Goal: Transaction & Acquisition: Purchase product/service

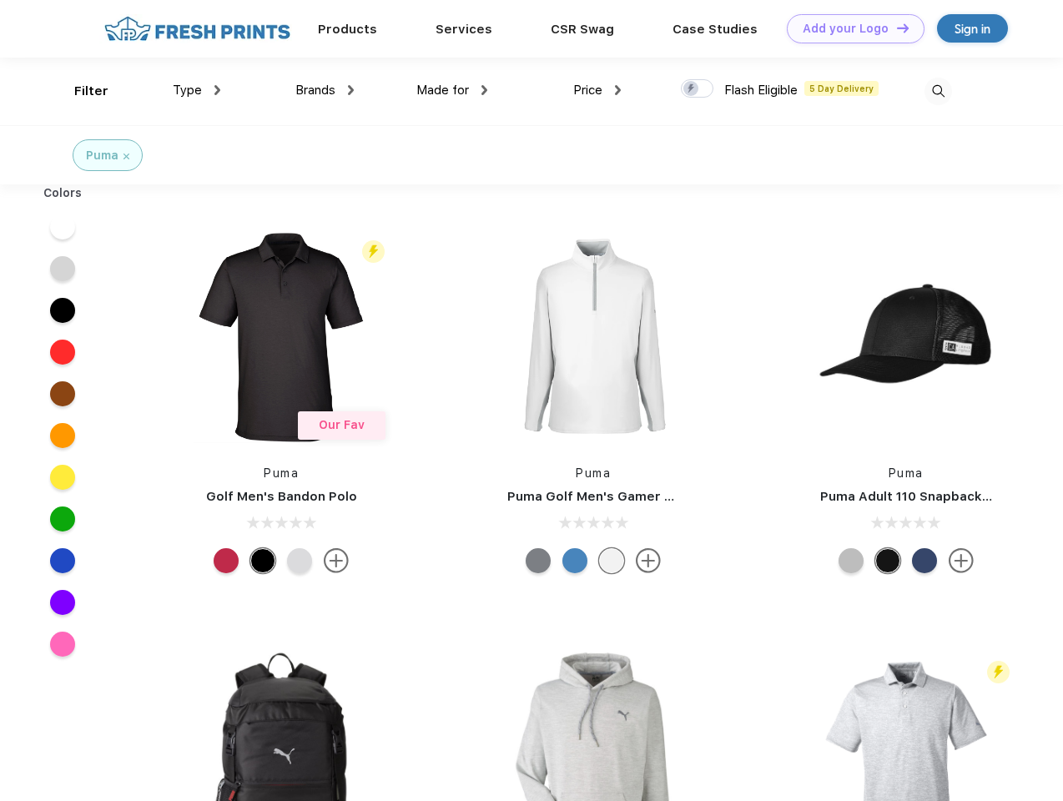
click at [849, 28] on link "Add your Logo Design Tool" at bounding box center [856, 28] width 138 height 29
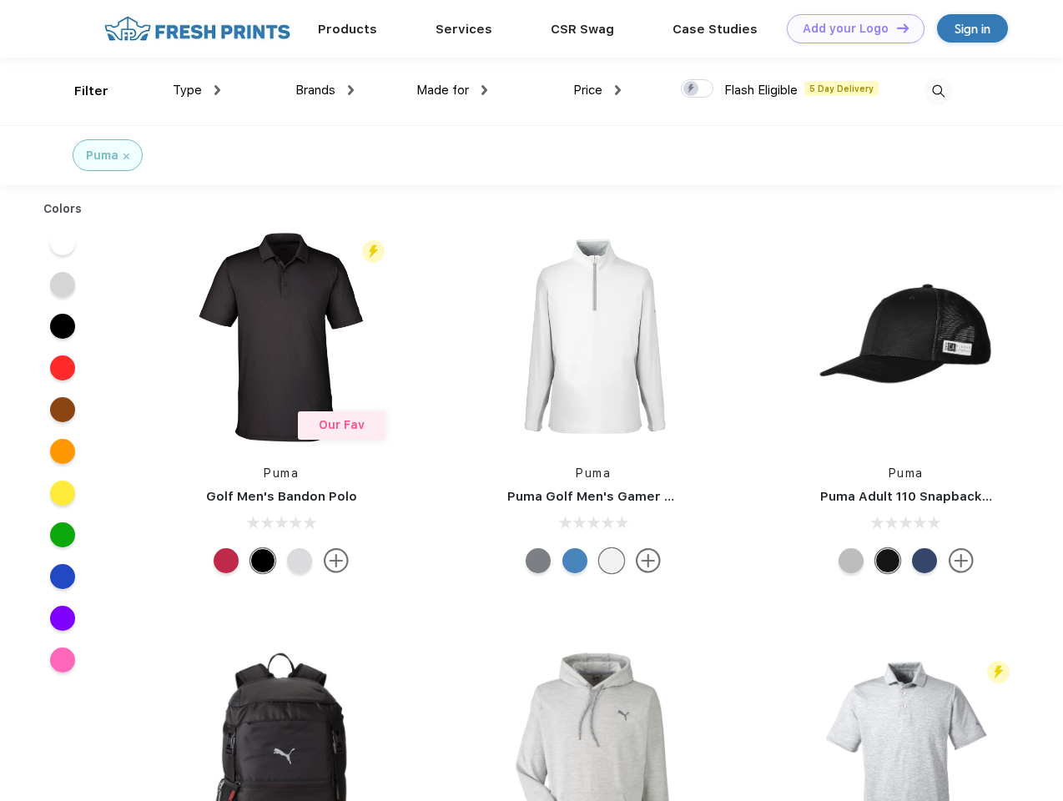
click at [0, 0] on div "Design Tool" at bounding box center [0, 0] width 0 height 0
click at [895, 28] on link "Add your Logo Design Tool" at bounding box center [856, 28] width 138 height 29
click at [80, 91] on div "Filter" at bounding box center [91, 91] width 34 height 19
click at [197, 90] on span "Type" at bounding box center [187, 90] width 29 height 15
click at [325, 90] on span "Brands" at bounding box center [315, 90] width 40 height 15
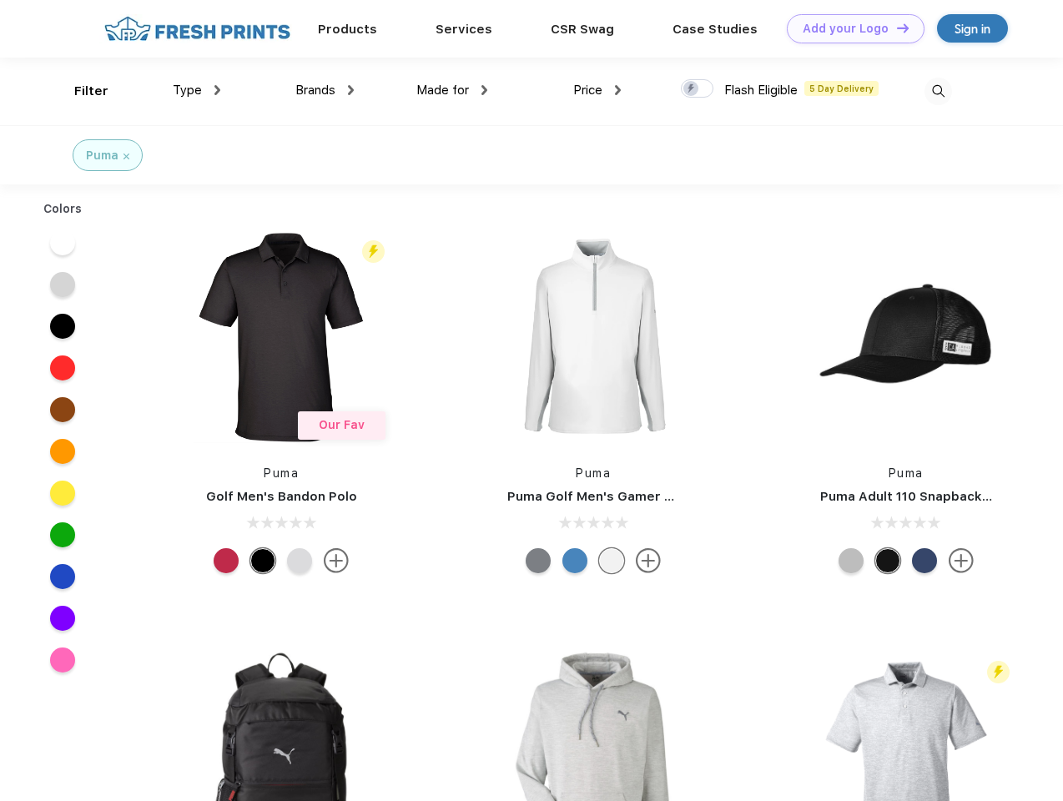
click at [452, 90] on span "Made for" at bounding box center [442, 90] width 53 height 15
click at [597, 90] on span "Price" at bounding box center [587, 90] width 29 height 15
click at [697, 89] on div at bounding box center [697, 88] width 33 height 18
click at [692, 89] on input "checkbox" at bounding box center [686, 83] width 11 height 11
click at [938, 91] on img at bounding box center [938, 92] width 28 height 28
